Goal: Check status

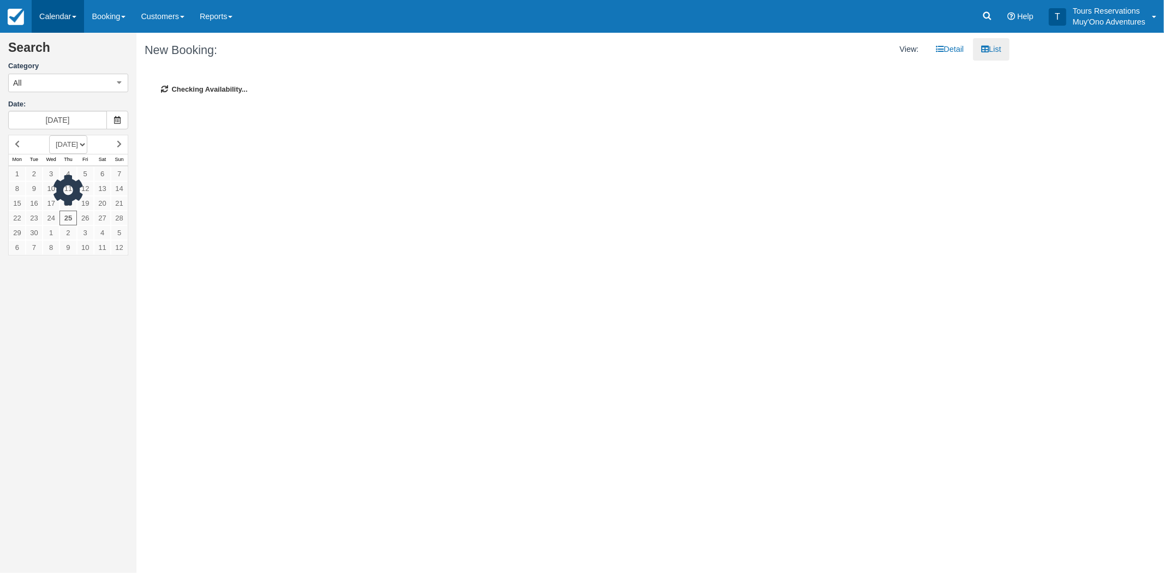
click at [68, 20] on link "Calendar" at bounding box center [58, 16] width 52 height 33
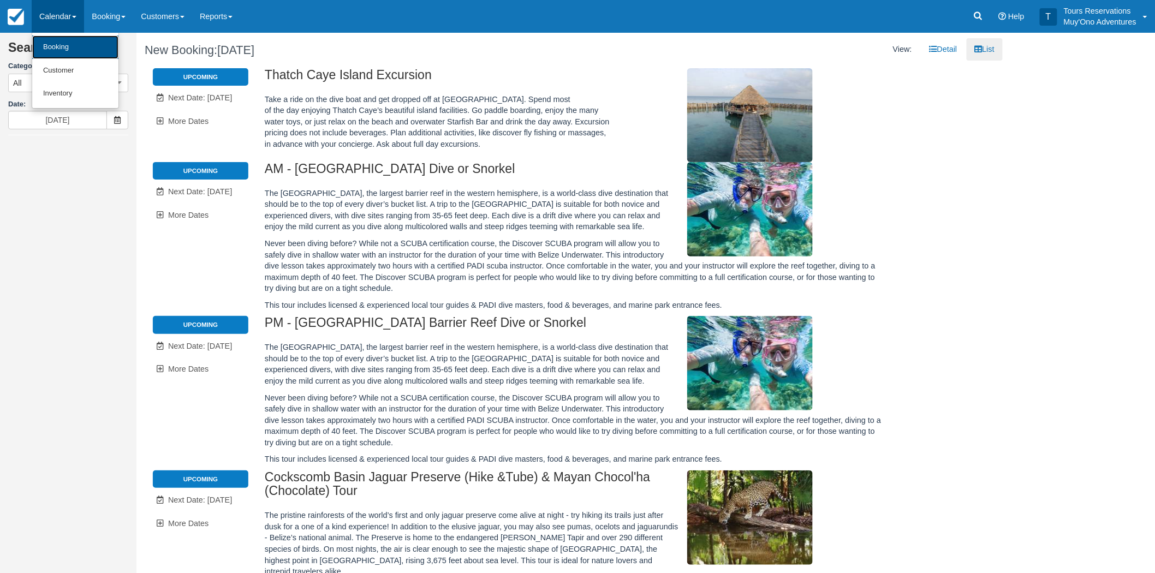
click at [75, 51] on link "Booking" at bounding box center [75, 46] width 86 height 23
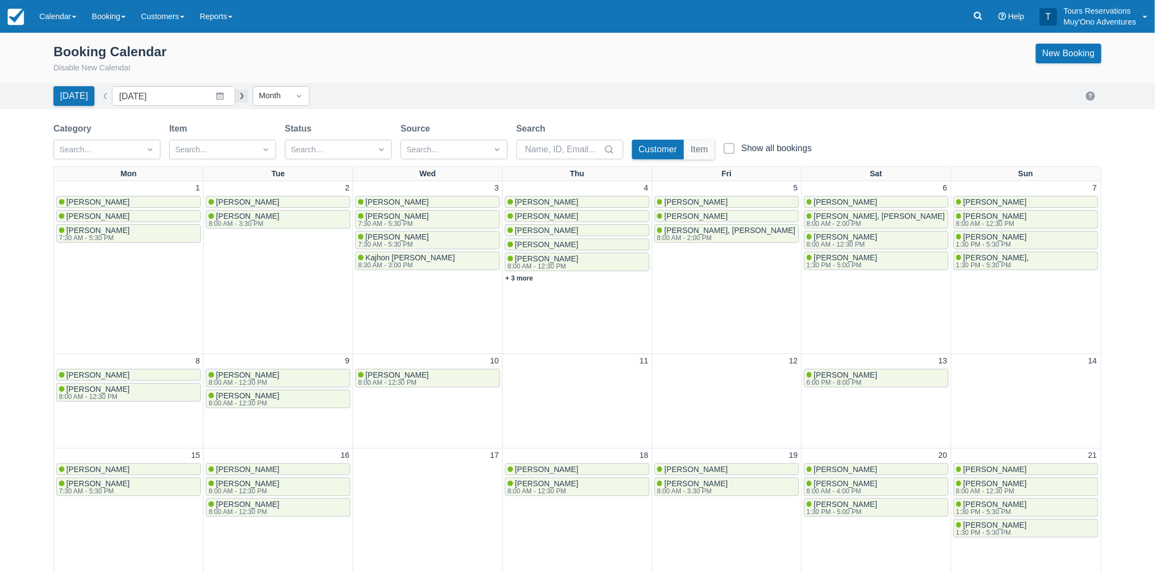
click at [237, 100] on button "button" at bounding box center [241, 95] width 13 height 13
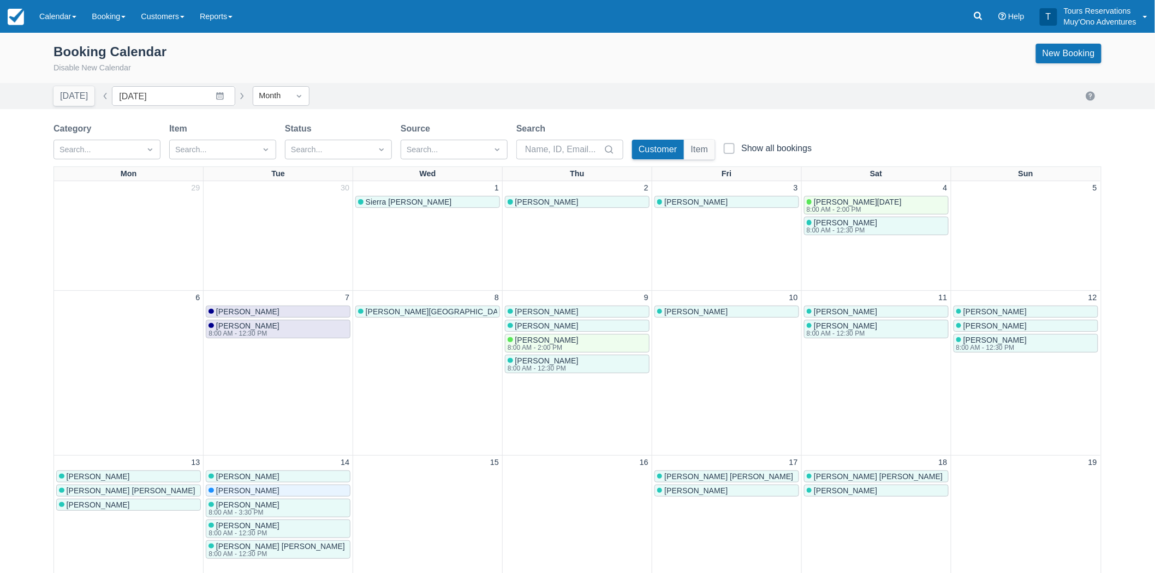
click at [235, 100] on button "button" at bounding box center [241, 95] width 13 height 13
type input "[DATE]"
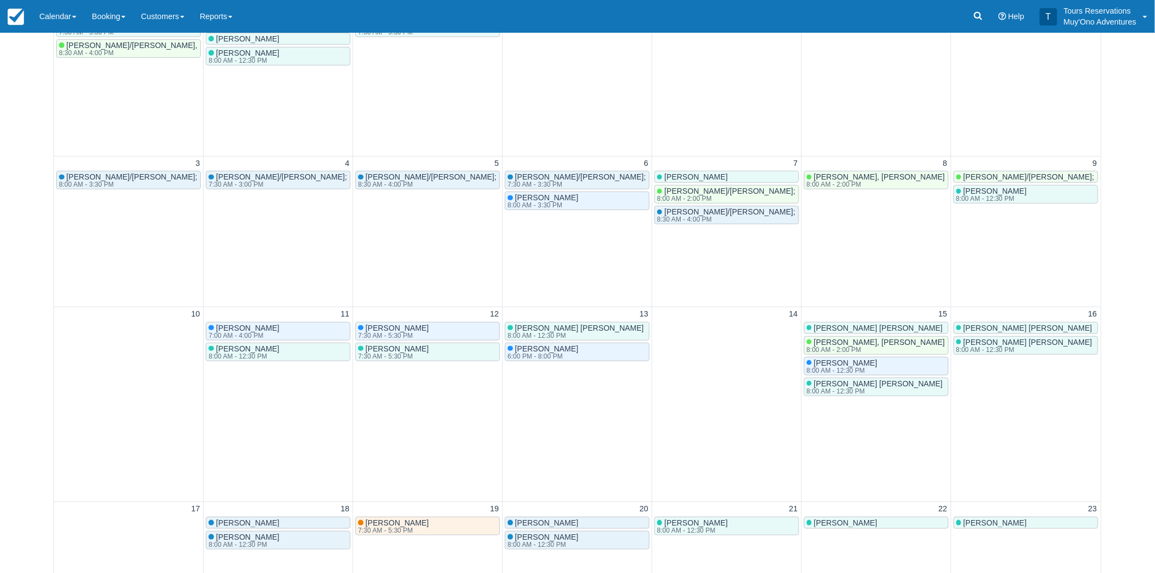
scroll to position [242, 0]
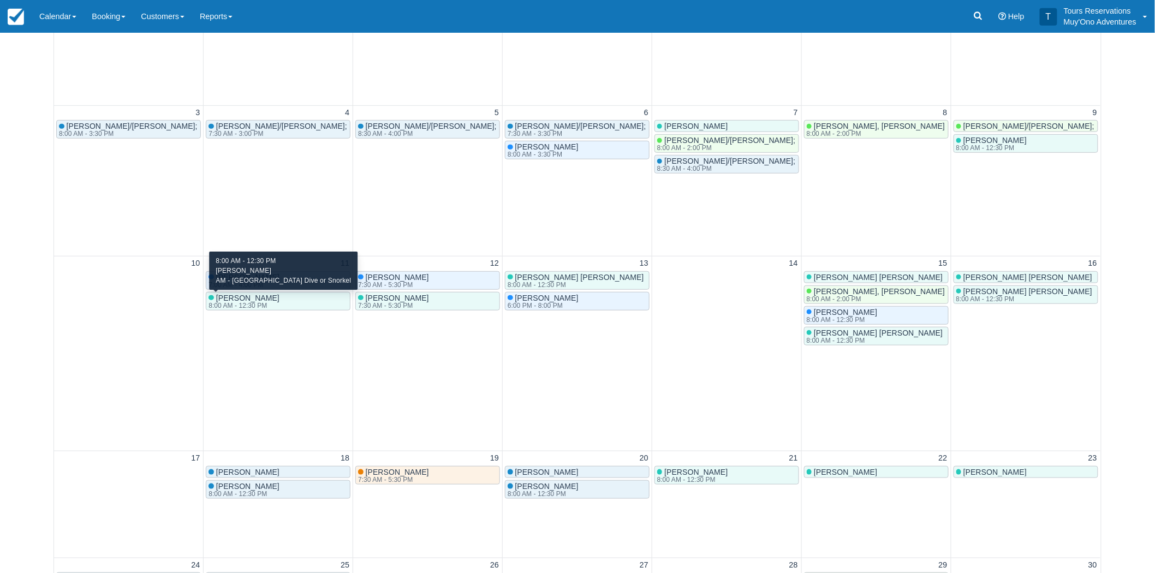
click at [252, 302] on div "8:00 AM - 12:30 PM" at bounding box center [242, 305] width 69 height 7
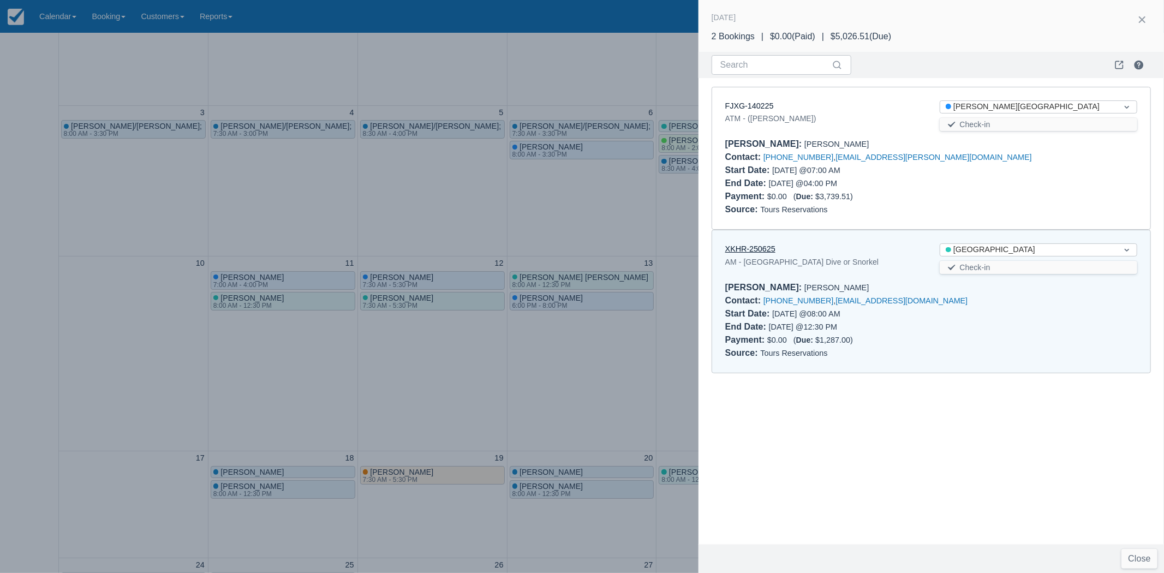
click at [742, 248] on link "XKHR-250625" at bounding box center [750, 248] width 50 height 9
click at [585, 361] on div at bounding box center [582, 286] width 1164 height 573
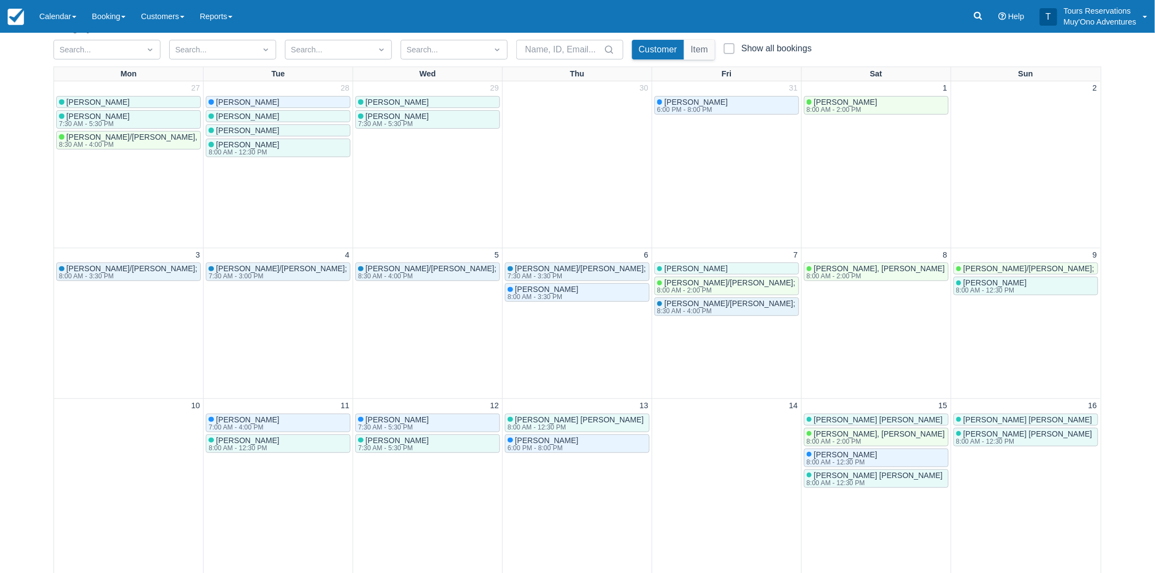
scroll to position [121, 0]
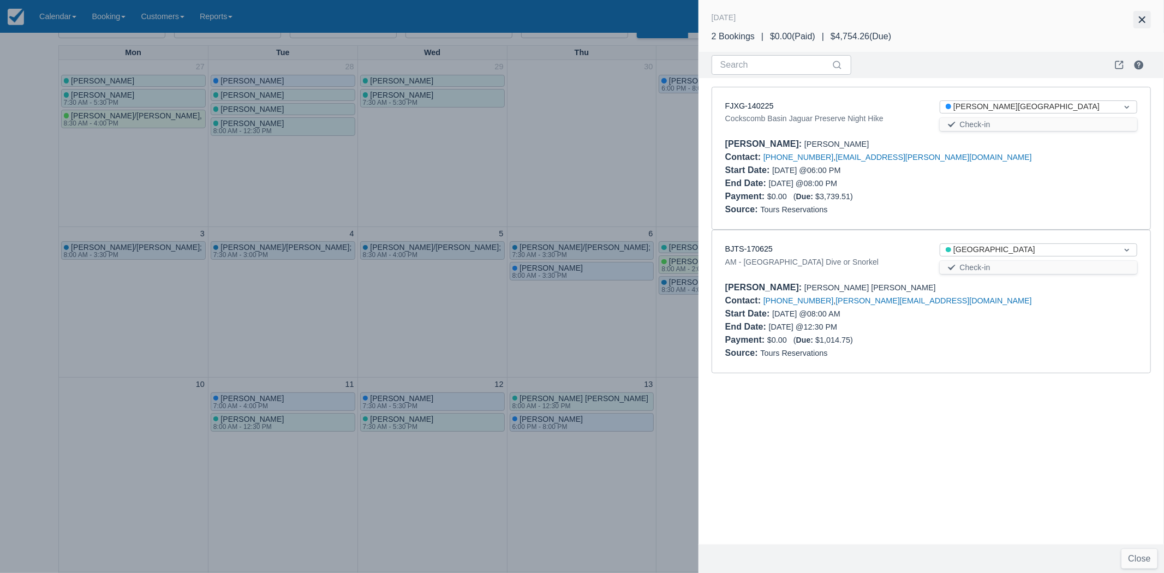
click at [1146, 22] on button "button" at bounding box center [1141, 19] width 17 height 17
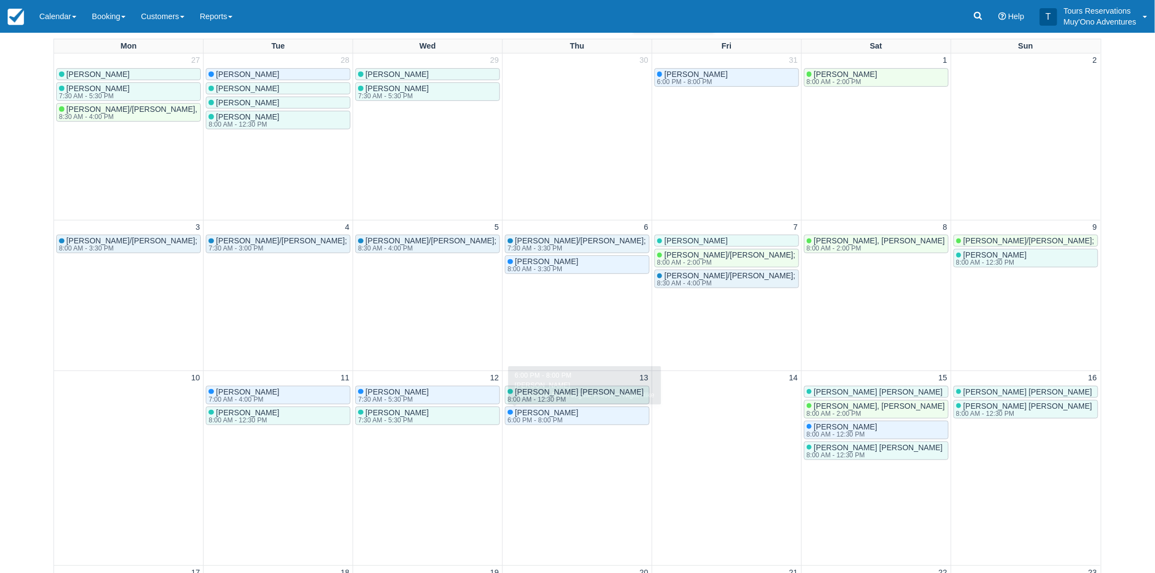
scroll to position [182, 0]
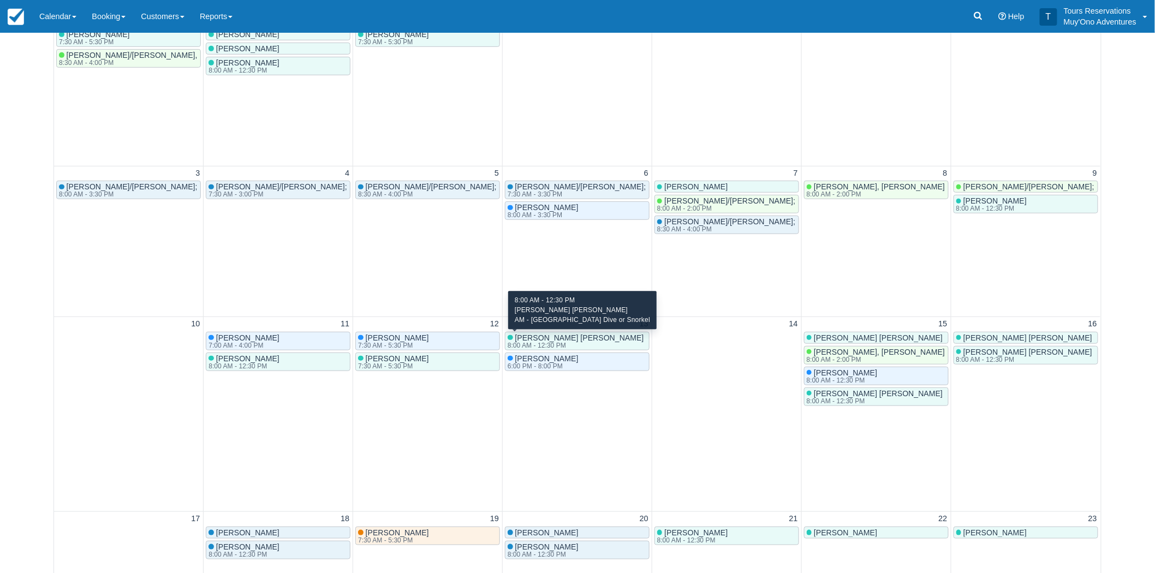
click at [554, 339] on span "Katherine Caldwell Mortimer" at bounding box center [579, 337] width 129 height 9
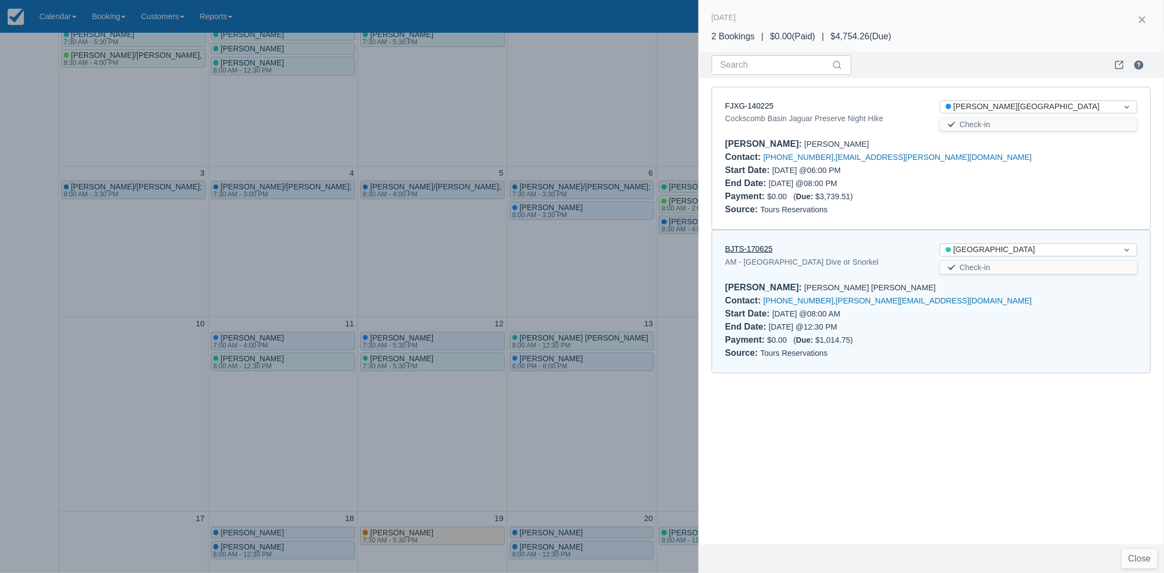
click at [744, 249] on link "BJTS-170625" at bounding box center [748, 248] width 47 height 9
click at [582, 279] on div at bounding box center [582, 286] width 1164 height 573
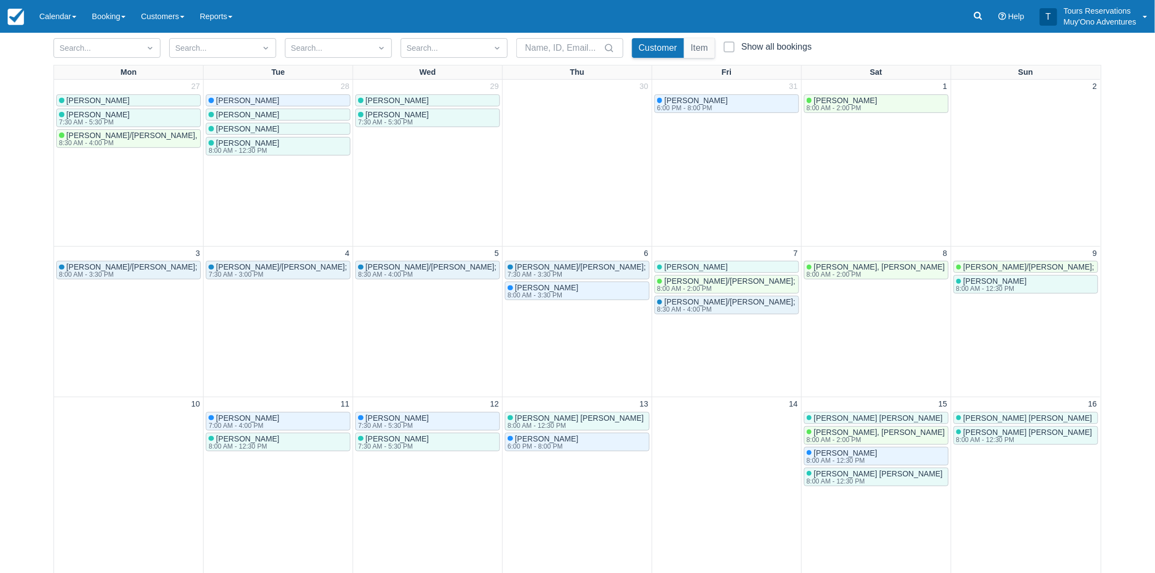
scroll to position [121, 0]
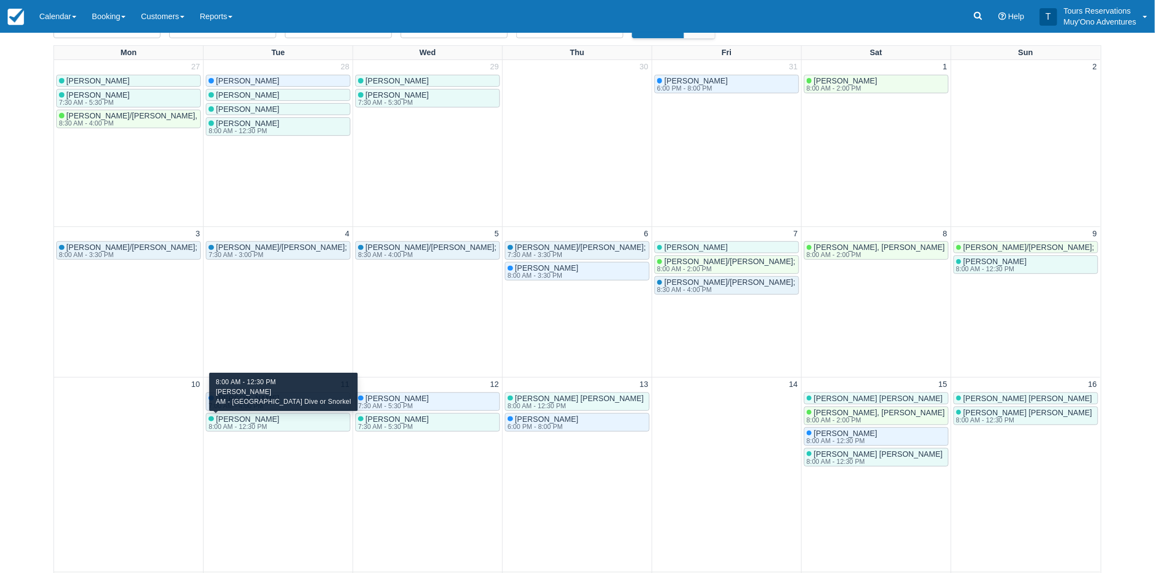
click at [232, 420] on span "[PERSON_NAME]" at bounding box center [247, 419] width 63 height 9
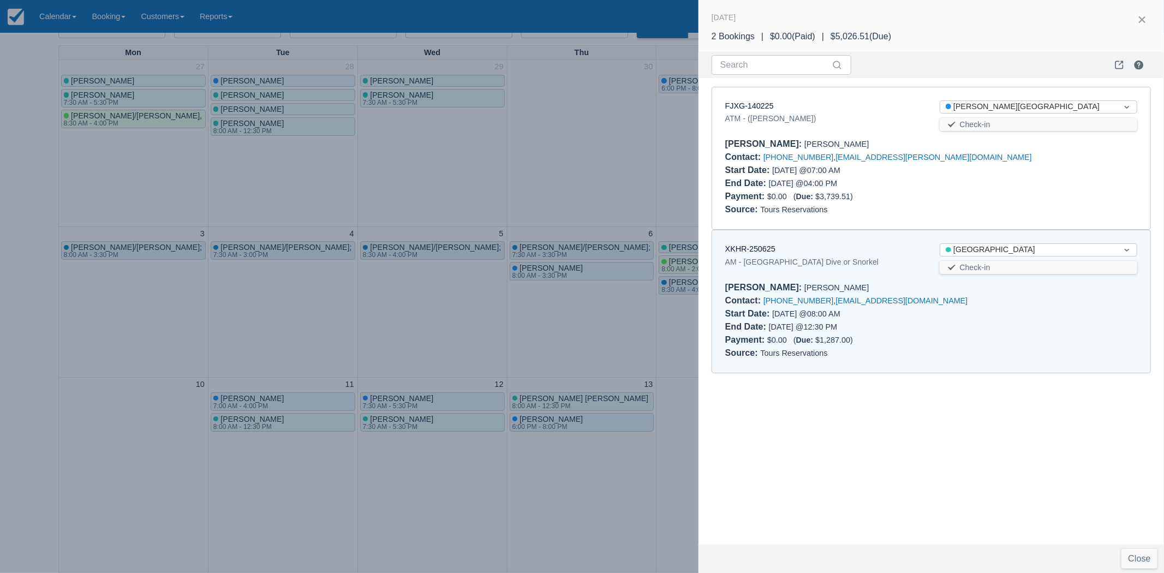
click at [735, 254] on div "XKHR-250625" at bounding box center [824, 249] width 198 height 12
click at [737, 252] on link "XKHR-250625" at bounding box center [750, 248] width 50 height 9
click at [519, 192] on div at bounding box center [582, 286] width 1164 height 573
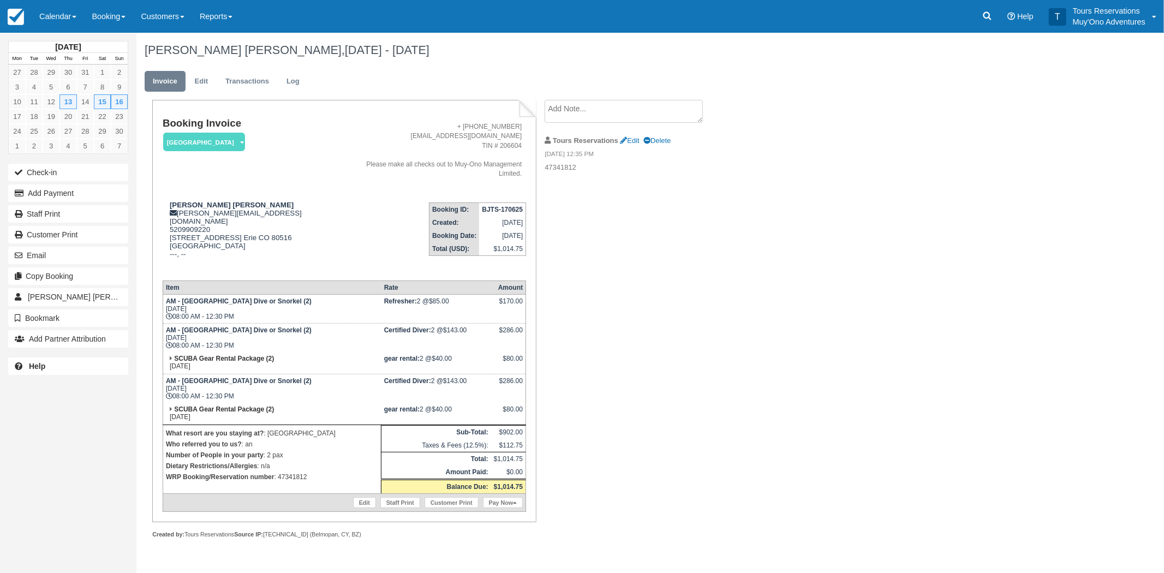
click at [757, 398] on div "Katherine Caldwell Mortimer, Nov 13 - Nov 16 2025 Invoice Edit Transactions Log…" at bounding box center [572, 297] width 873 height 529
